Goal: Find specific page/section: Find specific page/section

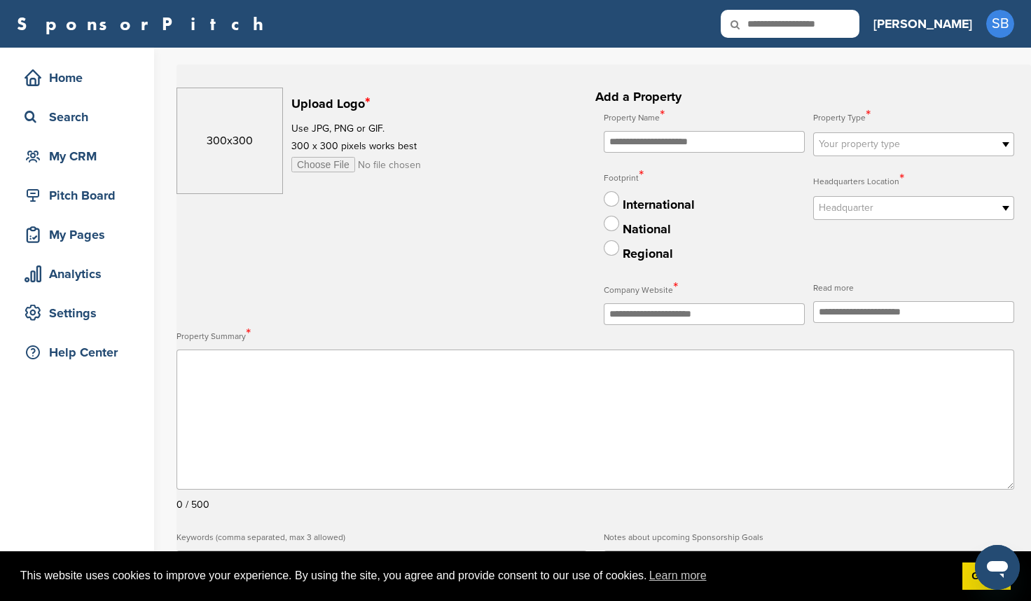
click at [54, 18] on link "SponsorPitch" at bounding box center [145, 24] width 256 height 18
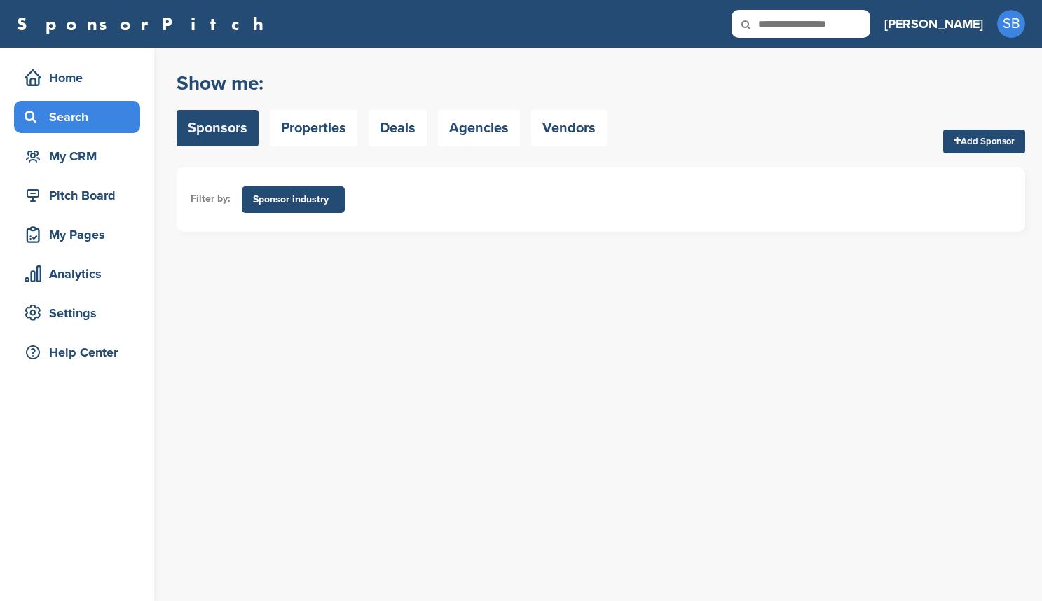
drag, startPoint x: 270, startPoint y: 98, endPoint x: 277, endPoint y: 103, distance: 8.0
click at [270, 98] on div "Show me: Sponsors Properties Deals Agencies Vendors" at bounding box center [392, 108] width 430 height 89
click at [293, 114] on link "Properties" at bounding box center [314, 128] width 88 height 36
click at [322, 123] on link "Properties" at bounding box center [314, 128] width 88 height 36
click at [320, 128] on link "Properties" at bounding box center [314, 128] width 88 height 36
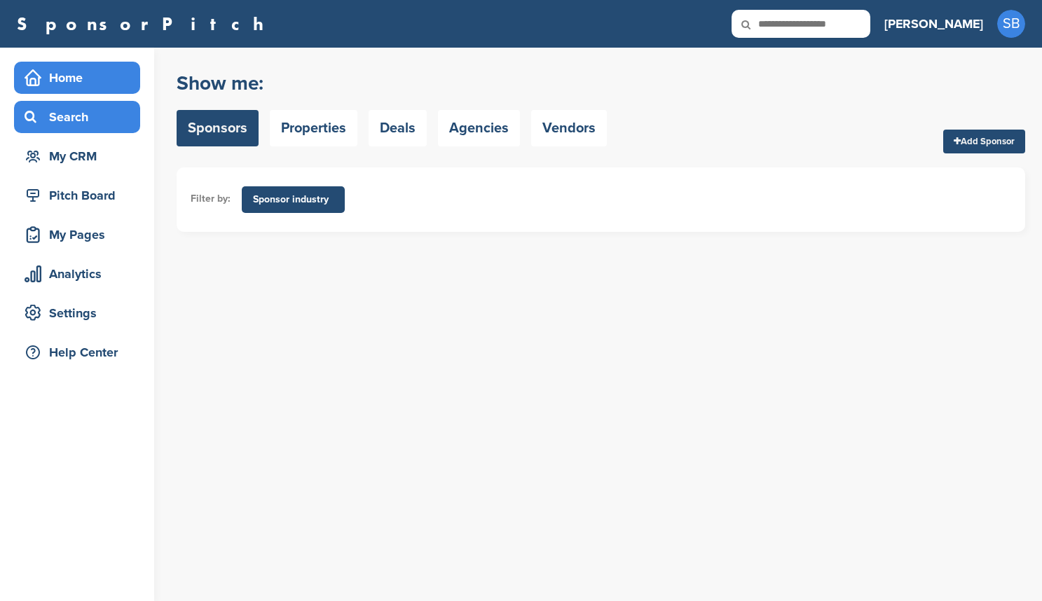
click at [76, 69] on div "Home" at bounding box center [80, 77] width 119 height 25
